Goal: Book appointment/travel/reservation

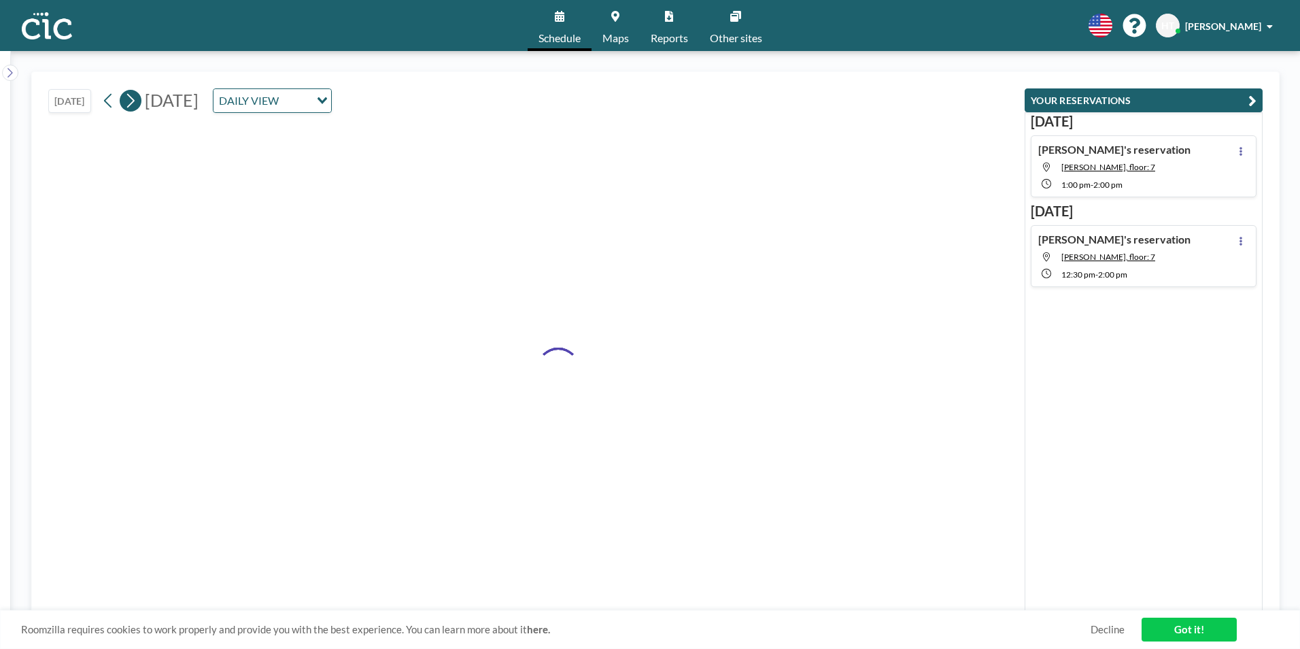
click at [135, 98] on icon at bounding box center [130, 101] width 7 height 14
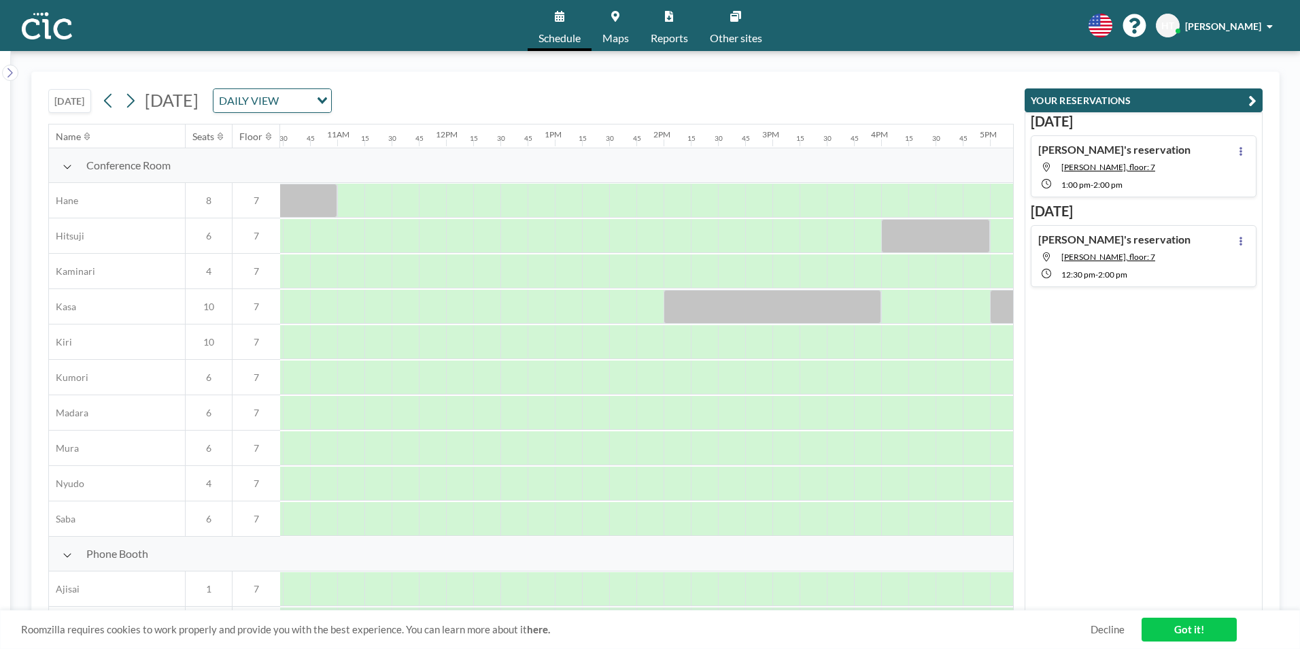
scroll to position [0, 1145]
drag, startPoint x: 887, startPoint y: 199, endPoint x: 973, endPoint y: 202, distance: 85.7
click at [973, 202] on div at bounding box center [930, 201] width 109 height 34
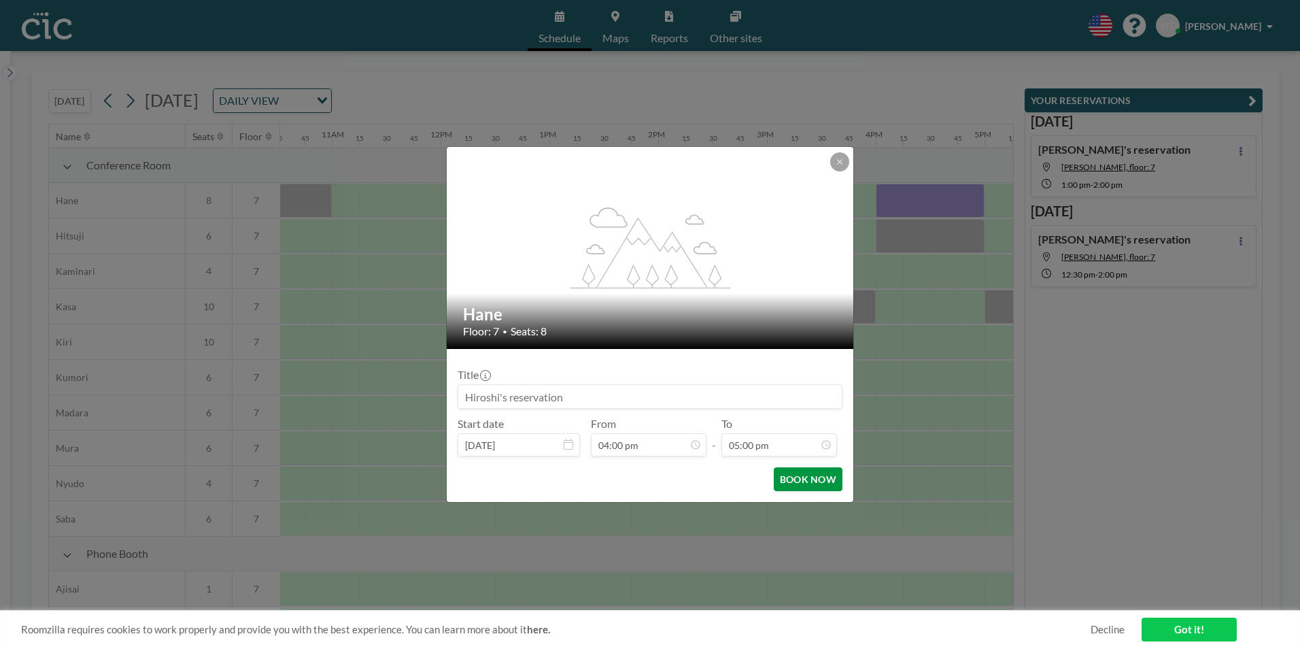
scroll to position [1646, 0]
click at [824, 477] on button "BOOK NOW" at bounding box center [808, 479] width 69 height 24
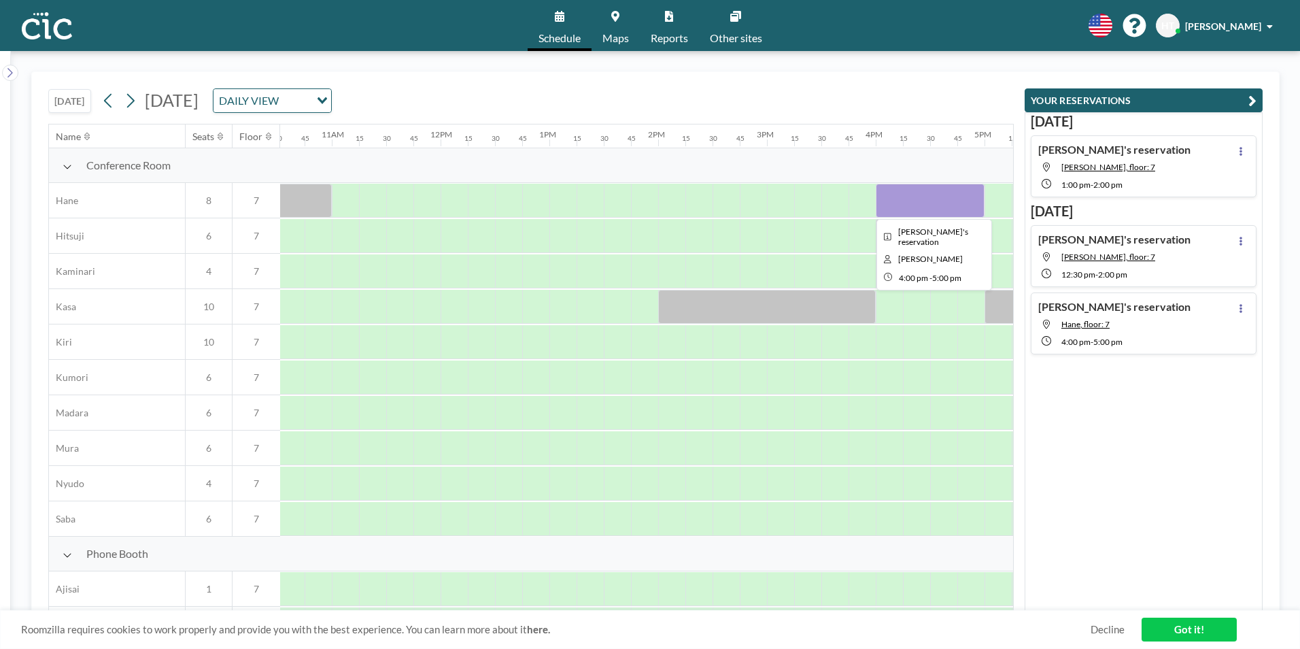
click at [921, 206] on div at bounding box center [930, 201] width 109 height 34
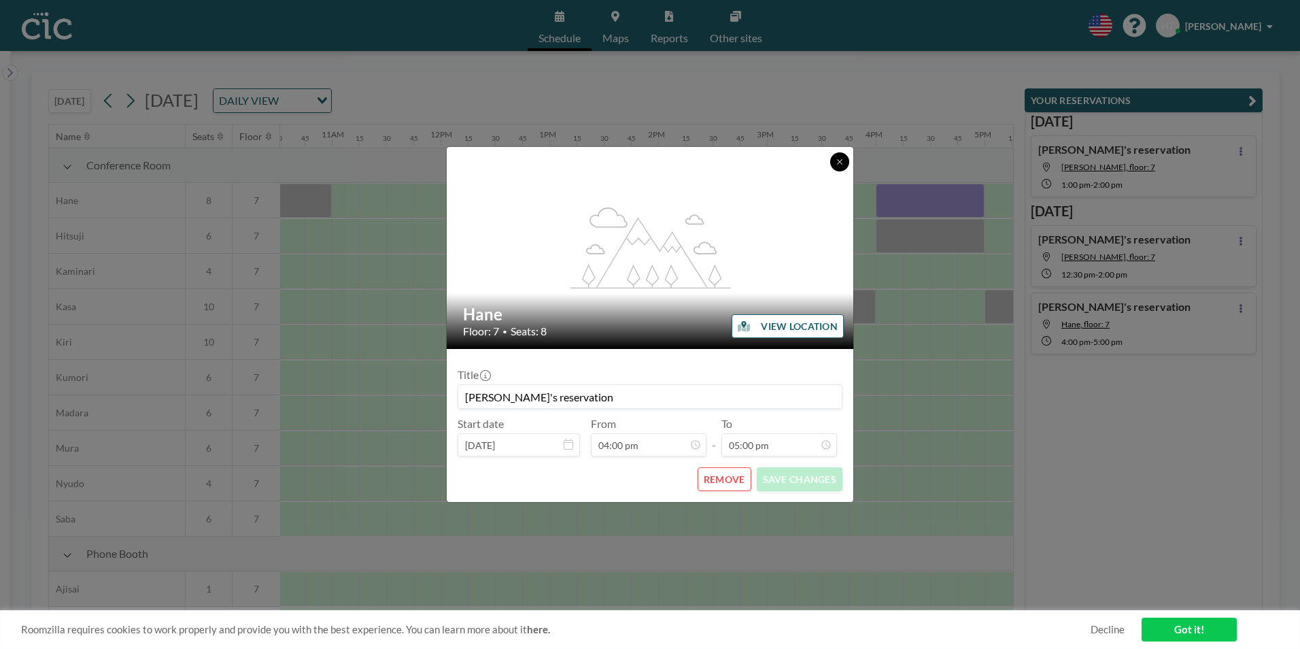
click at [841, 160] on icon at bounding box center [839, 161] width 5 height 5
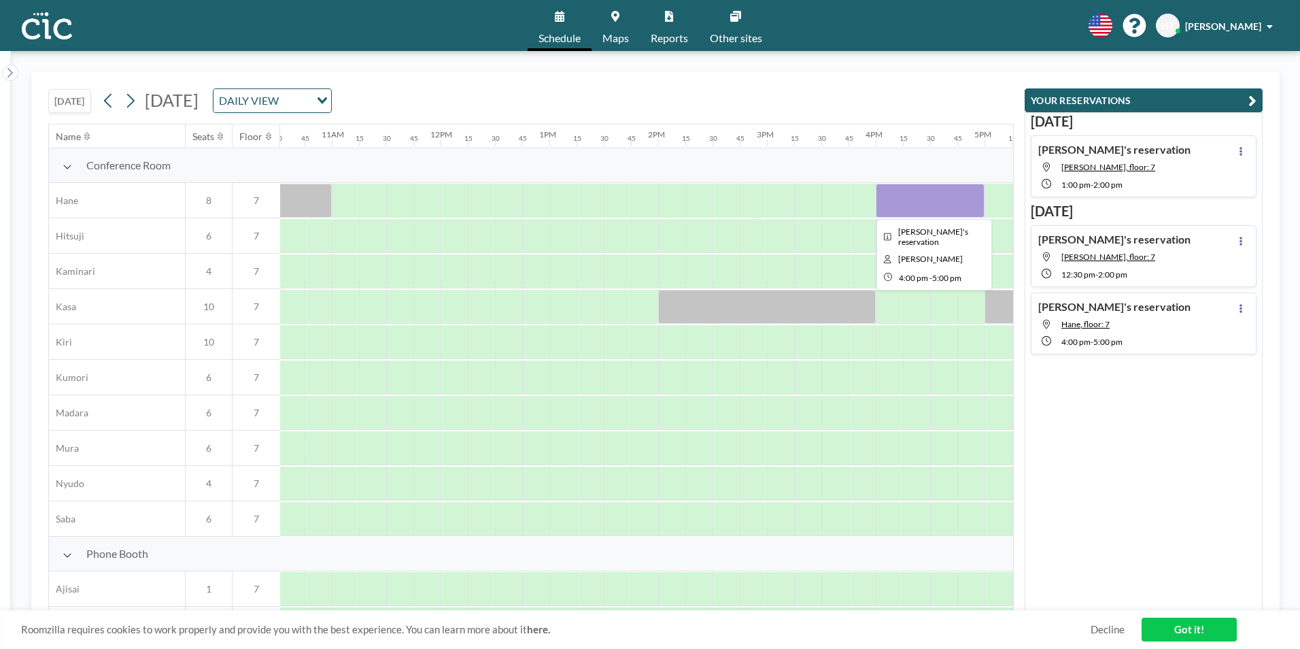
click at [902, 200] on div at bounding box center [930, 201] width 109 height 34
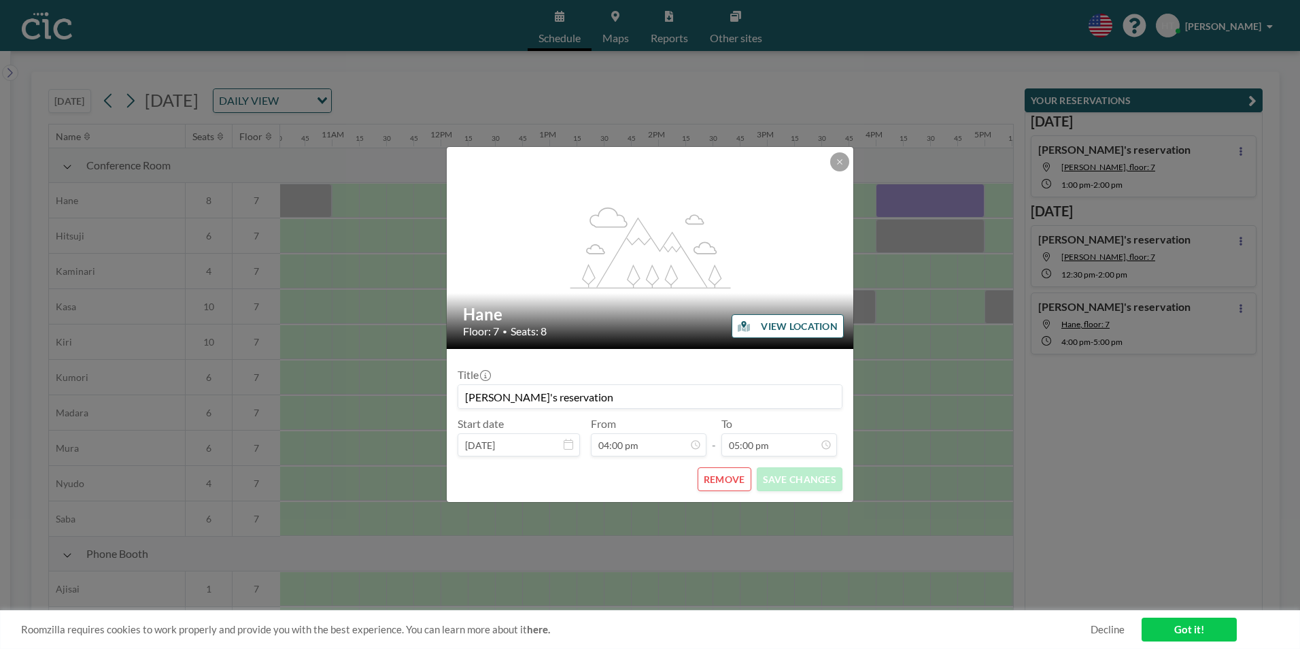
click at [718, 485] on button "REMOVE" at bounding box center [725, 479] width 54 height 24
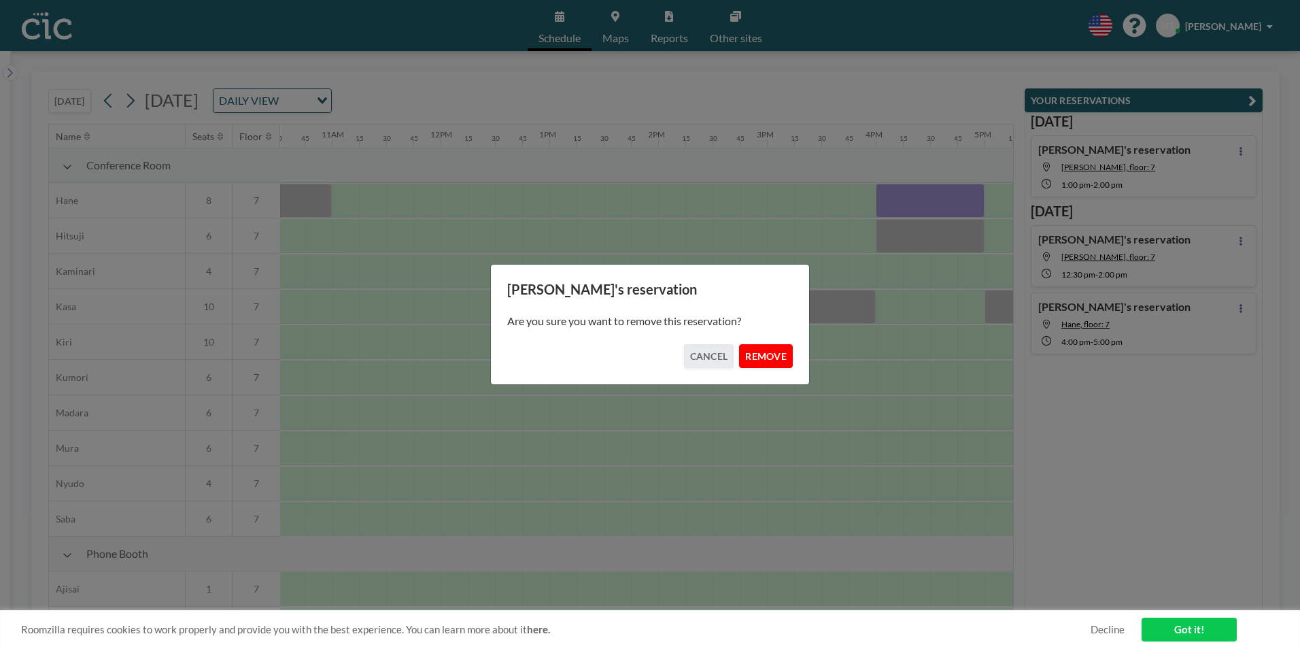
click at [761, 357] on button "REMOVE" at bounding box center [766, 356] width 54 height 24
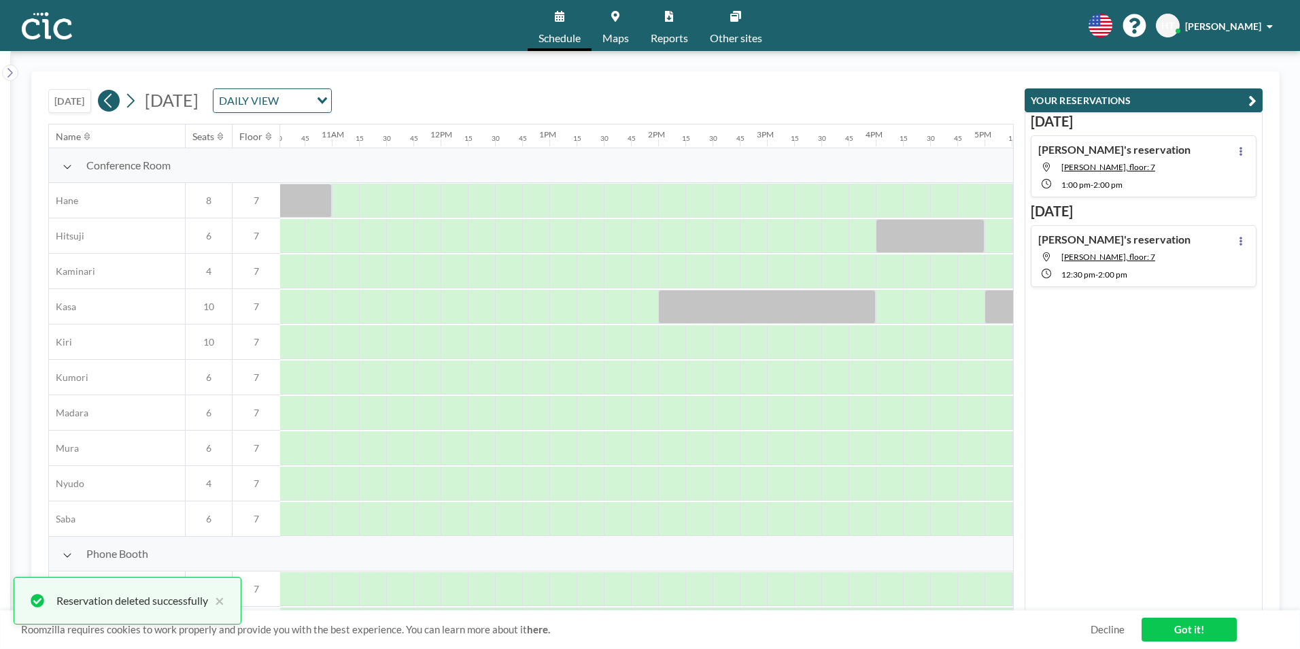
click at [113, 98] on icon at bounding box center [108, 100] width 13 height 20
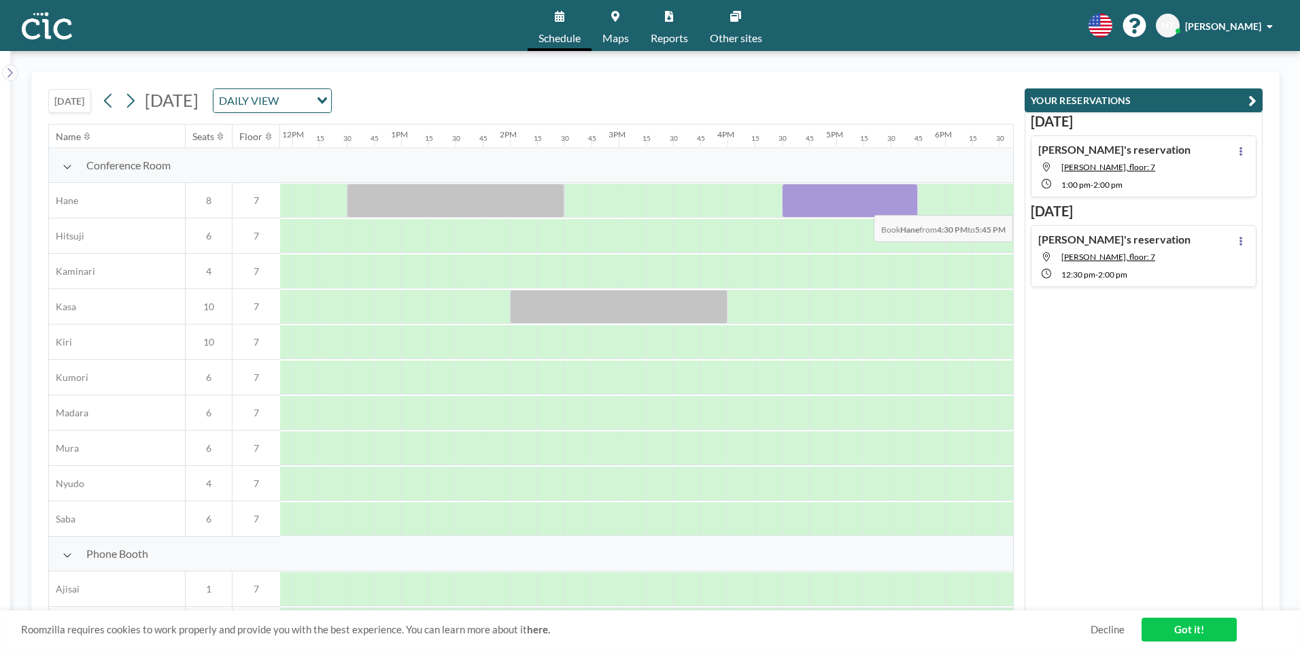
scroll to position [0, 1302]
drag, startPoint x: 915, startPoint y: 203, endPoint x: 875, endPoint y: 206, distance: 40.2
click at [875, 206] on div at bounding box center [827, 201] width 109 height 34
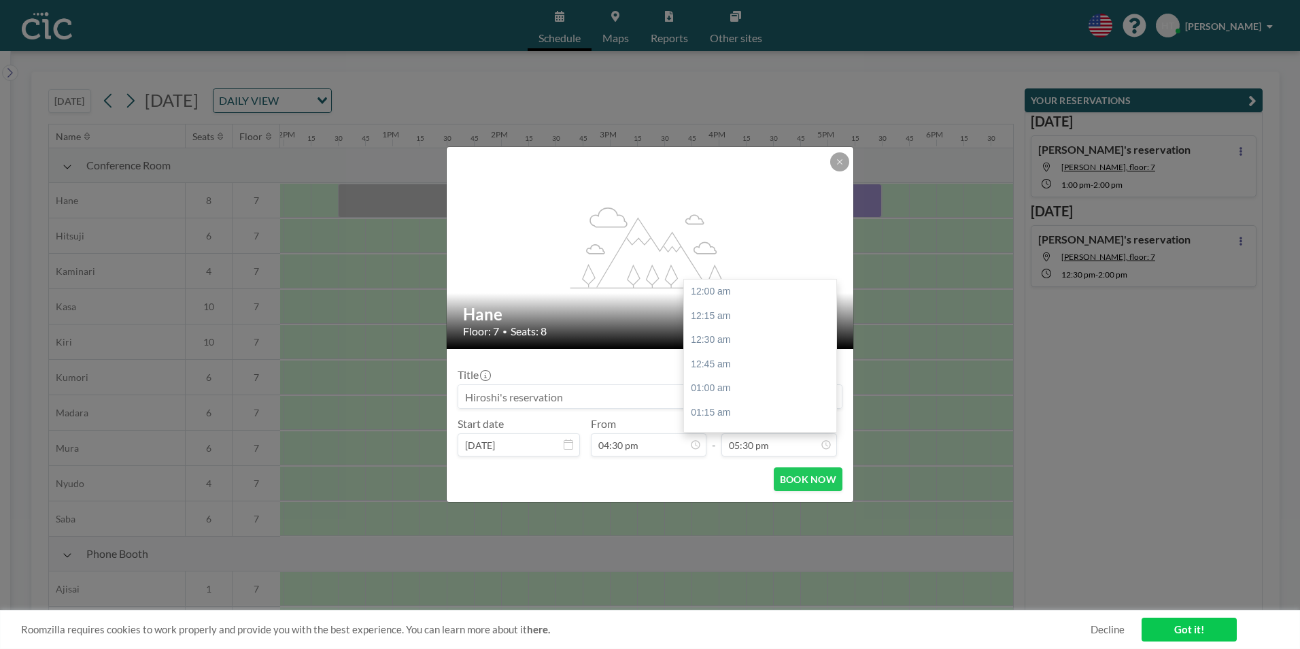
scroll to position [1695, 0]
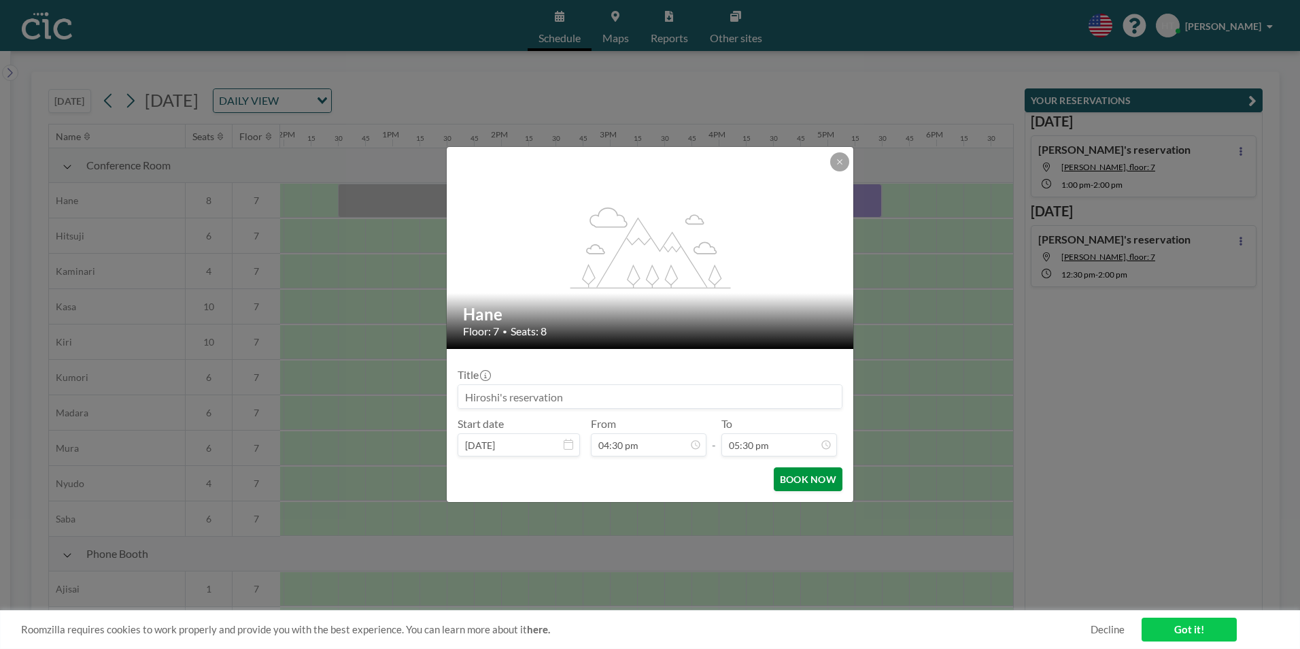
click at [811, 477] on button "BOOK NOW" at bounding box center [808, 479] width 69 height 24
